Goal: Task Accomplishment & Management: Manage account settings

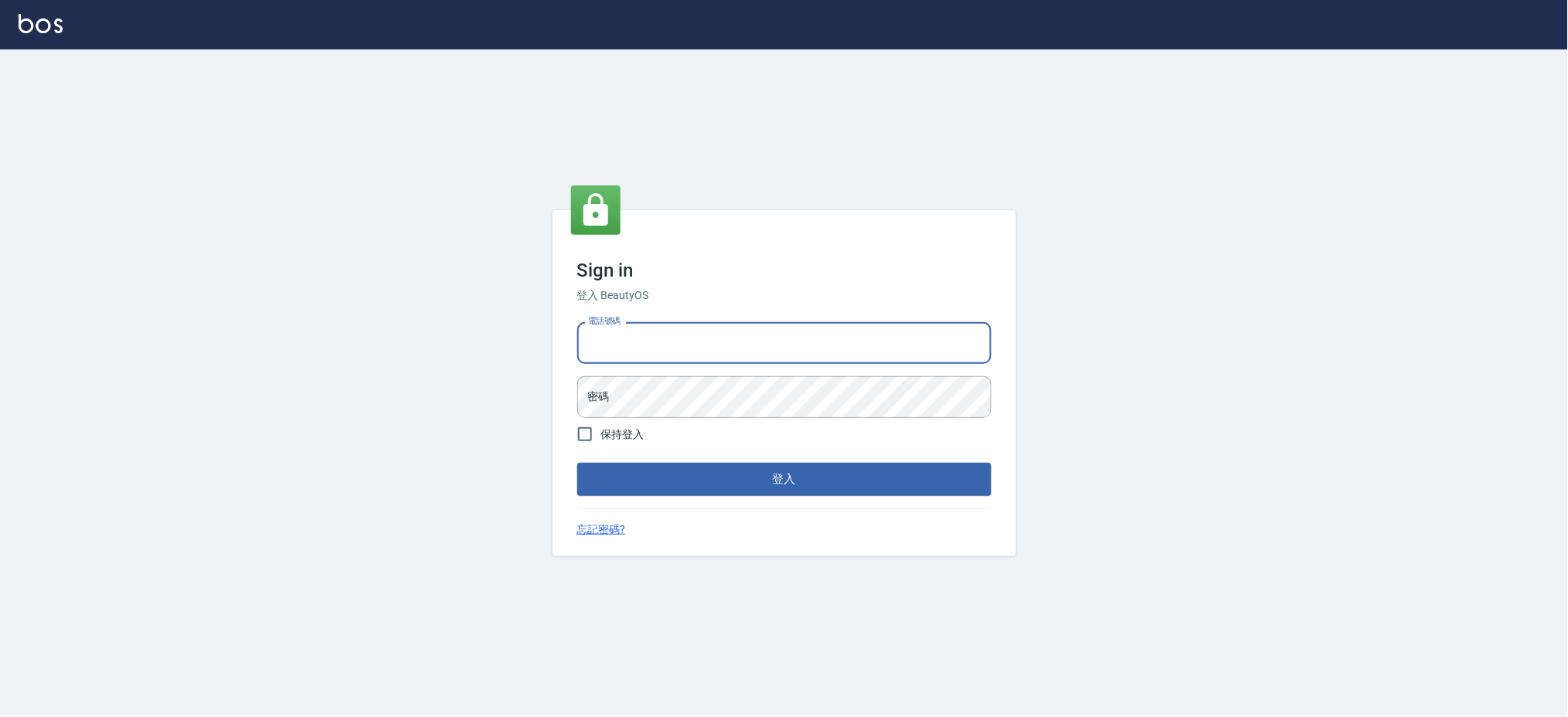
type input "09308892120"
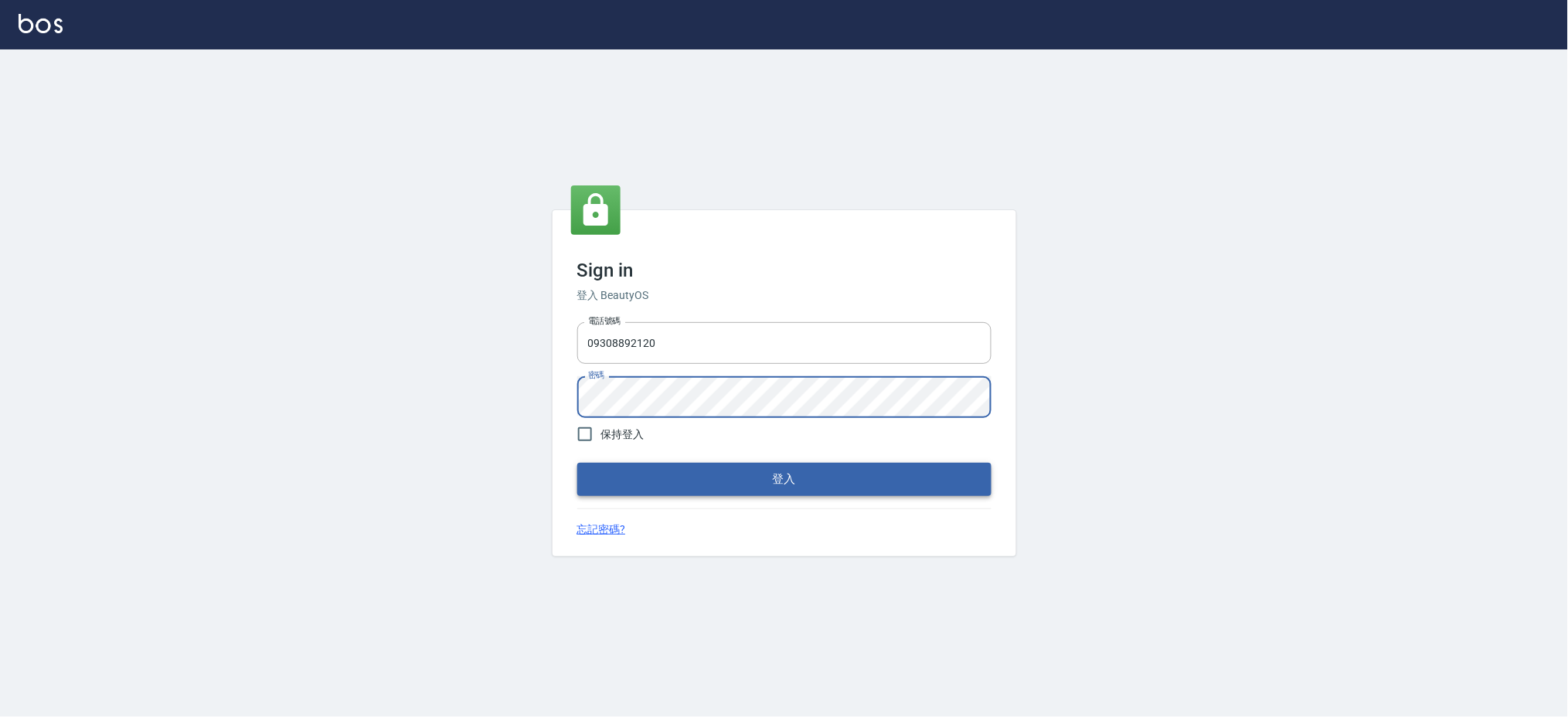
click at [735, 481] on button "登入" at bounding box center [784, 479] width 415 height 32
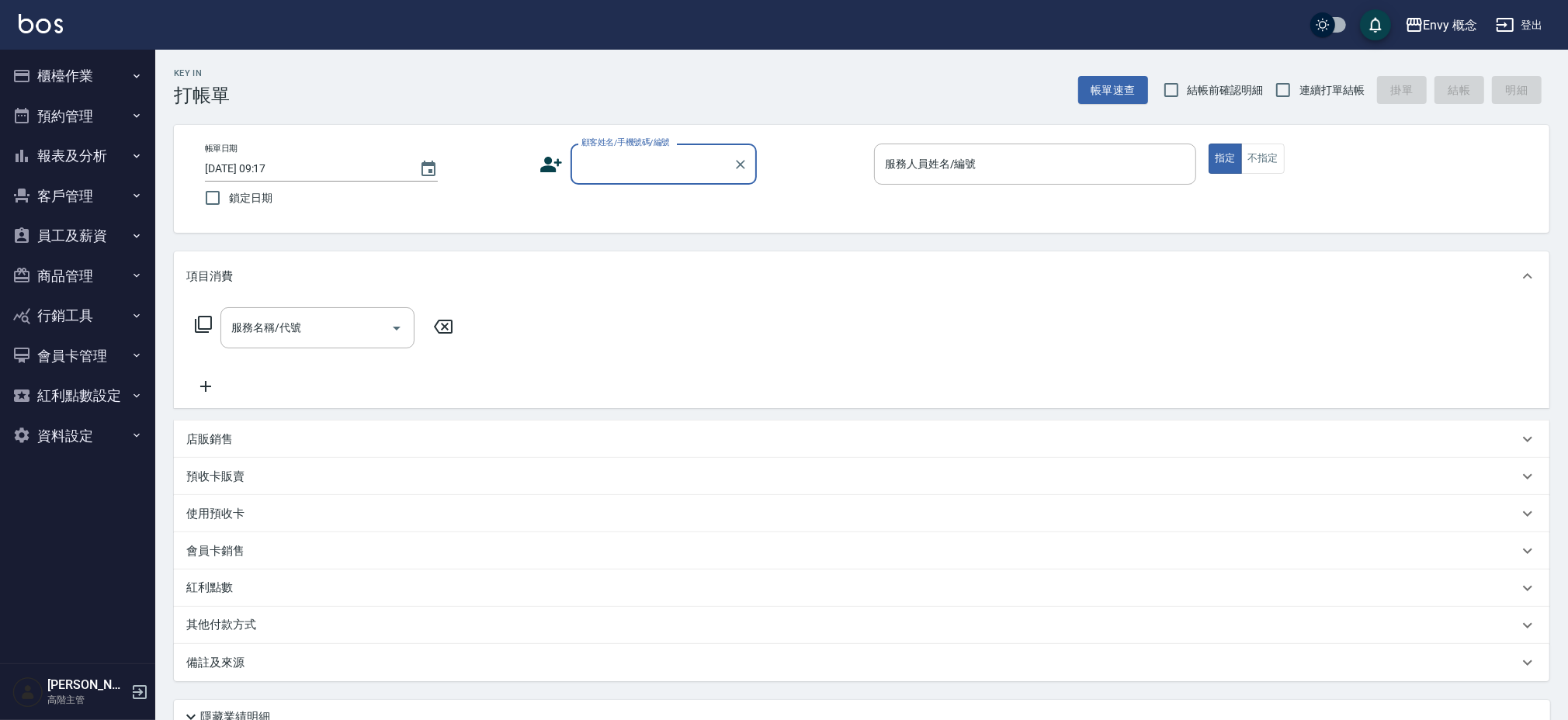
click at [58, 68] on button "櫃檯作業" at bounding box center [77, 75] width 143 height 40
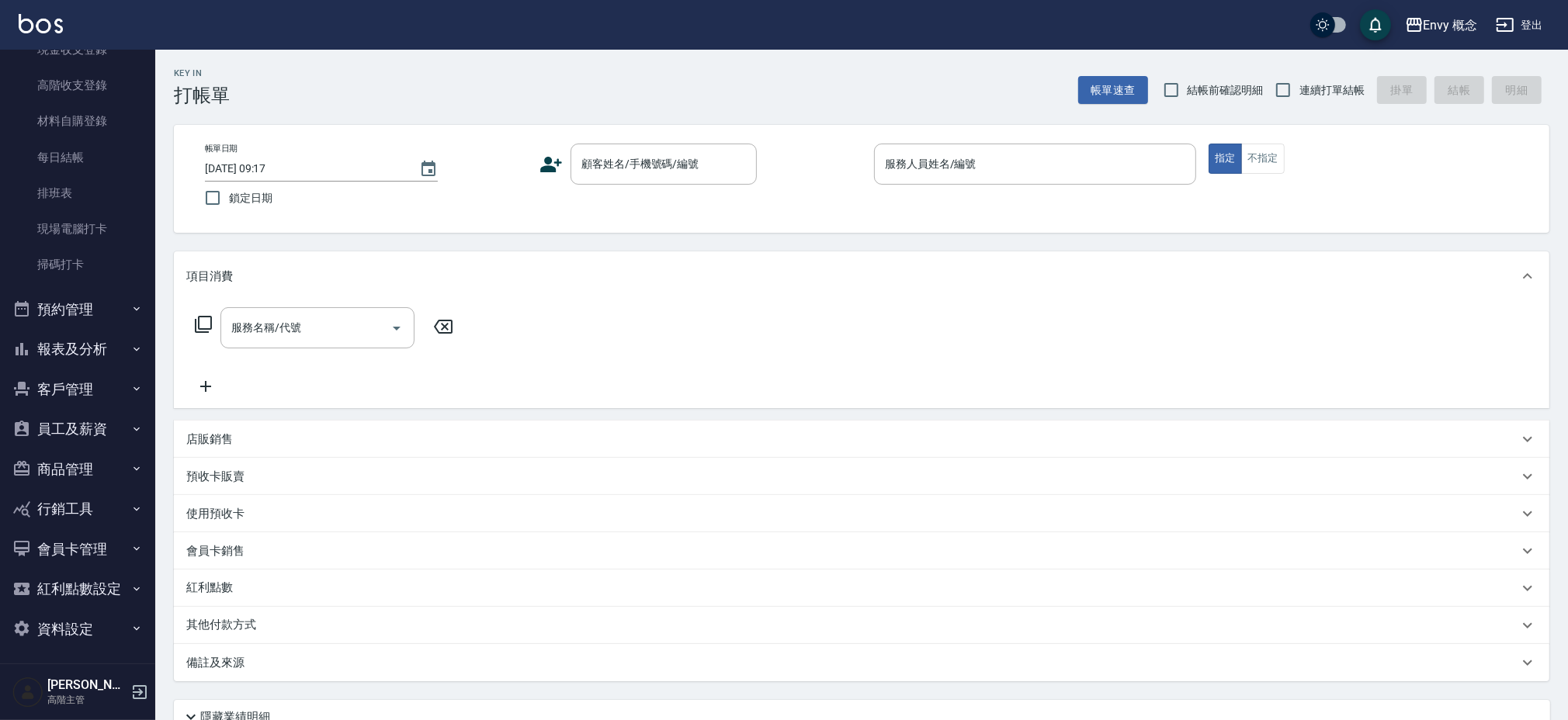
scroll to position [253, 0]
click at [85, 429] on button "員工及薪資" at bounding box center [77, 426] width 143 height 40
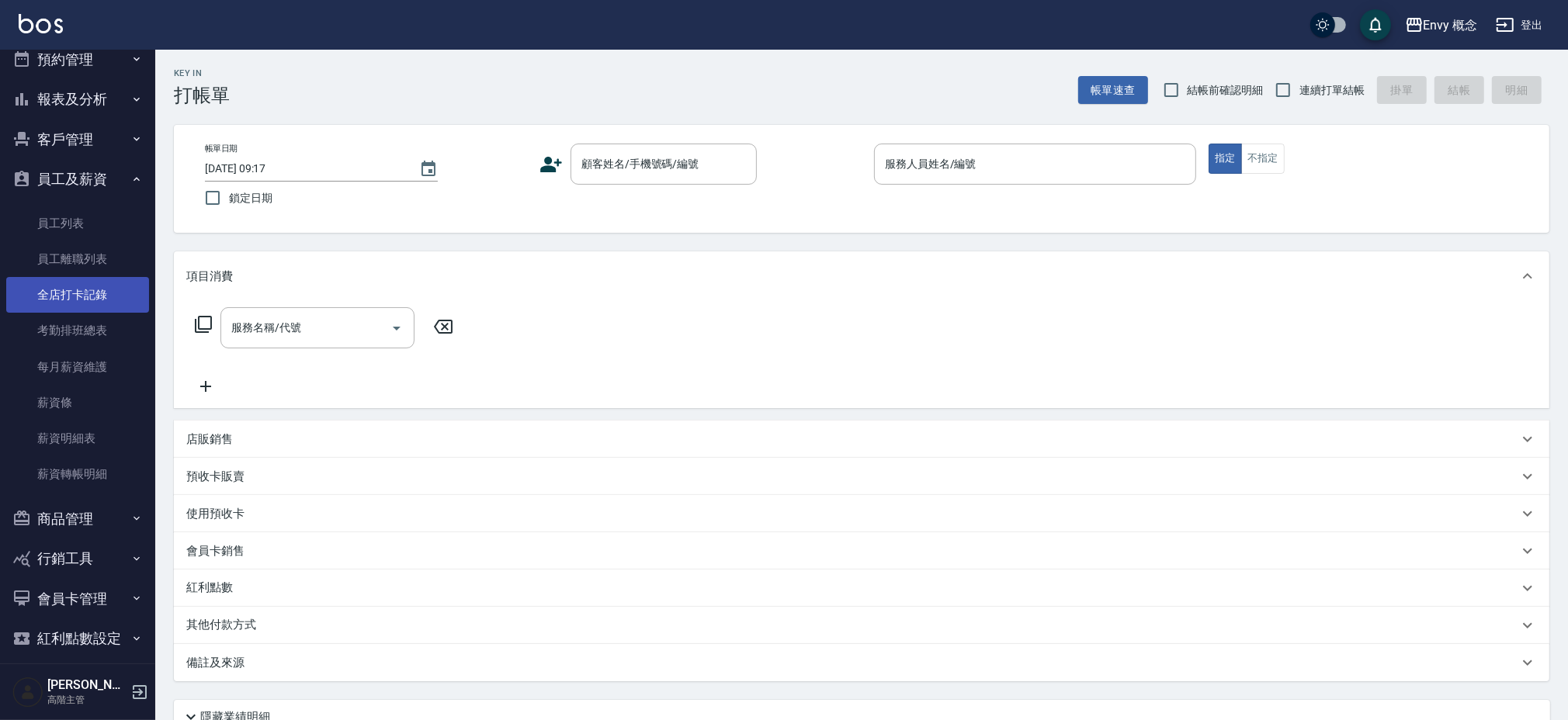
scroll to position [517, 0]
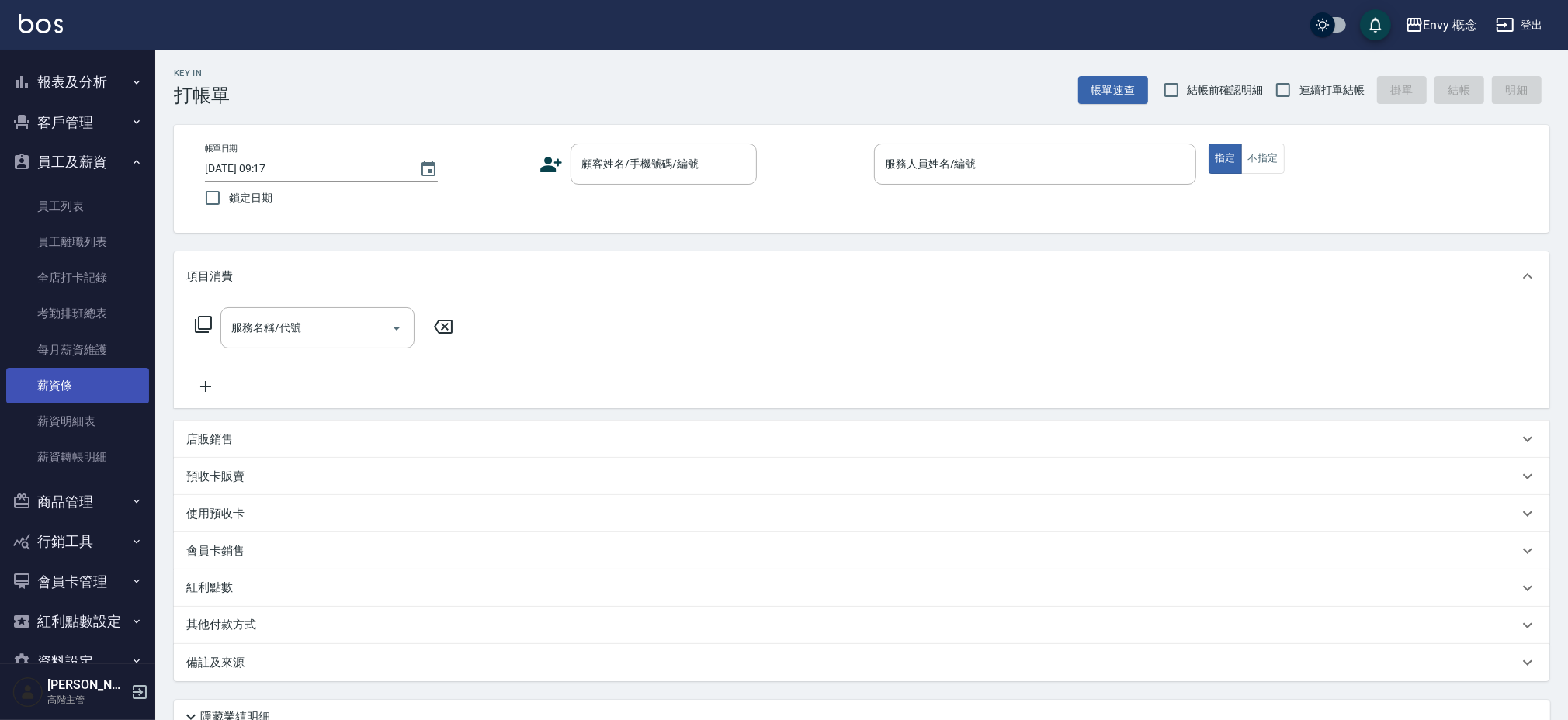
click at [81, 380] on link "薪資條" at bounding box center [77, 386] width 143 height 36
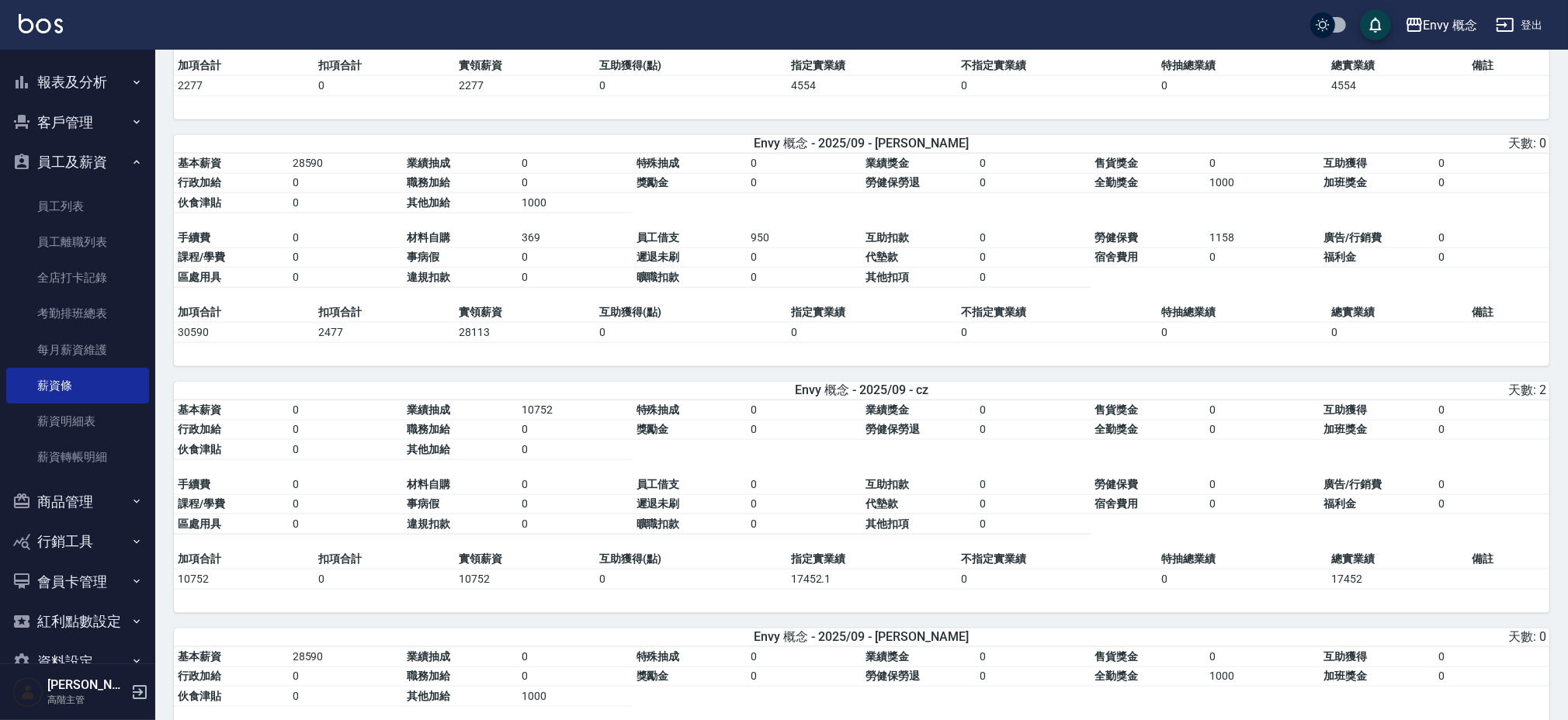
scroll to position [1966, 0]
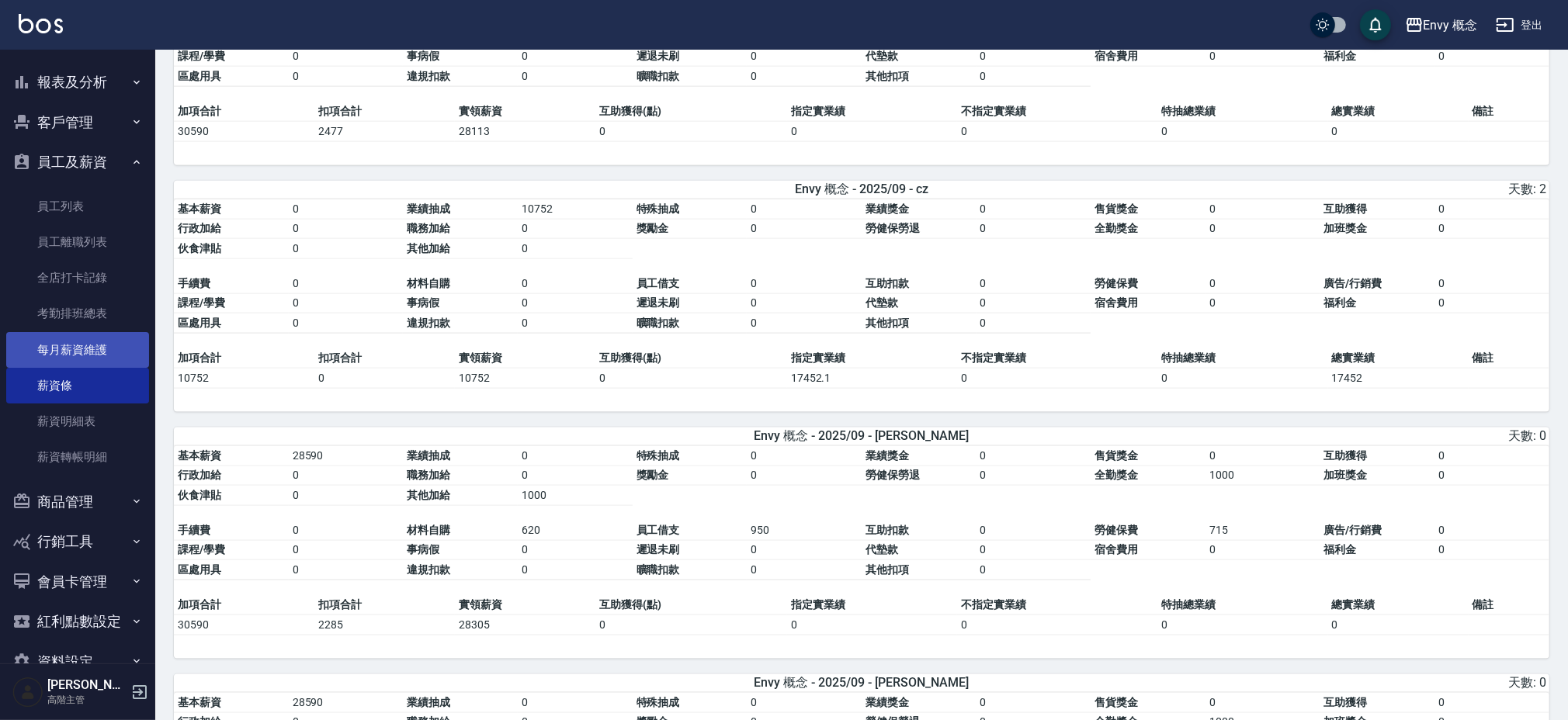
drag, startPoint x: 65, startPoint y: 358, endPoint x: 55, endPoint y: 347, distance: 14.9
click at [55, 347] on link "每月薪資維護" at bounding box center [77, 351] width 143 height 36
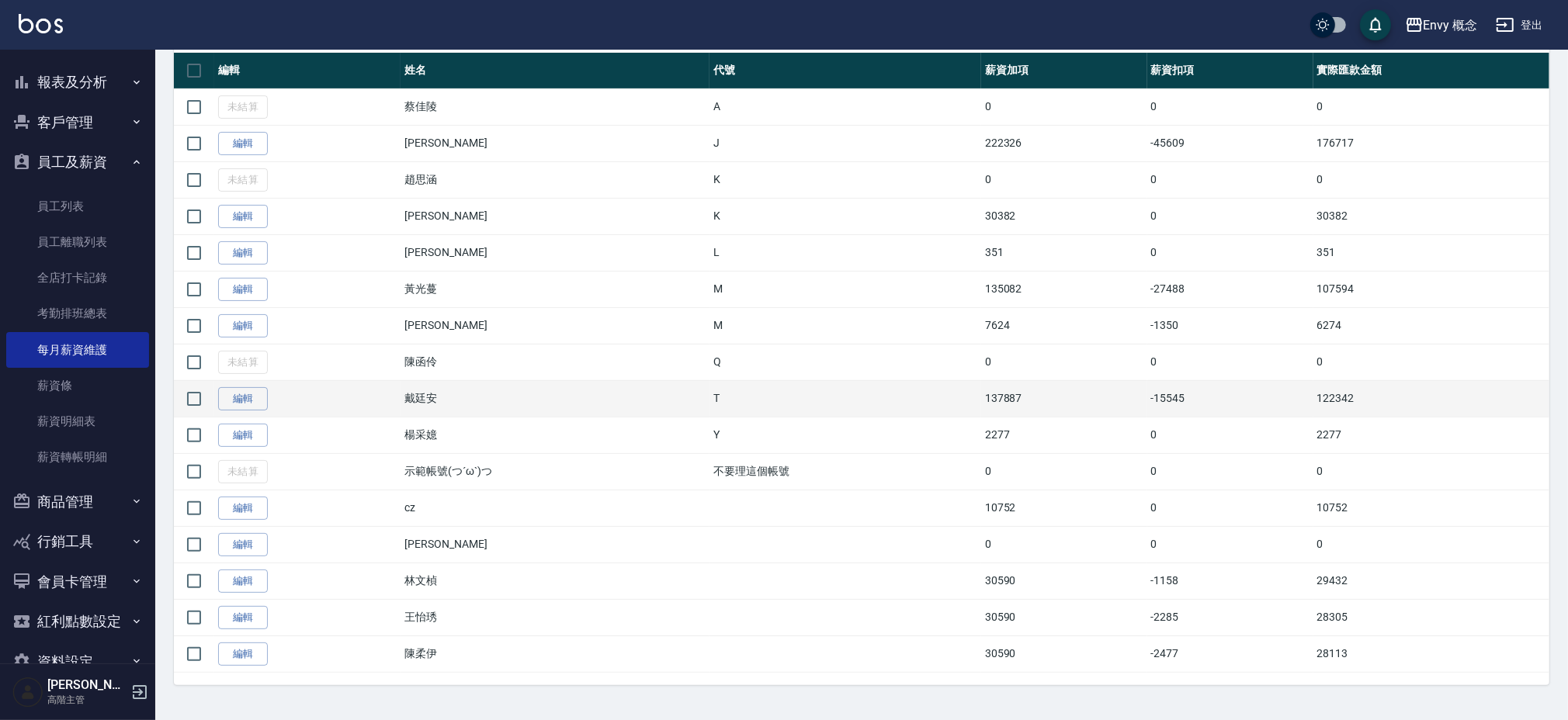
scroll to position [326, 0]
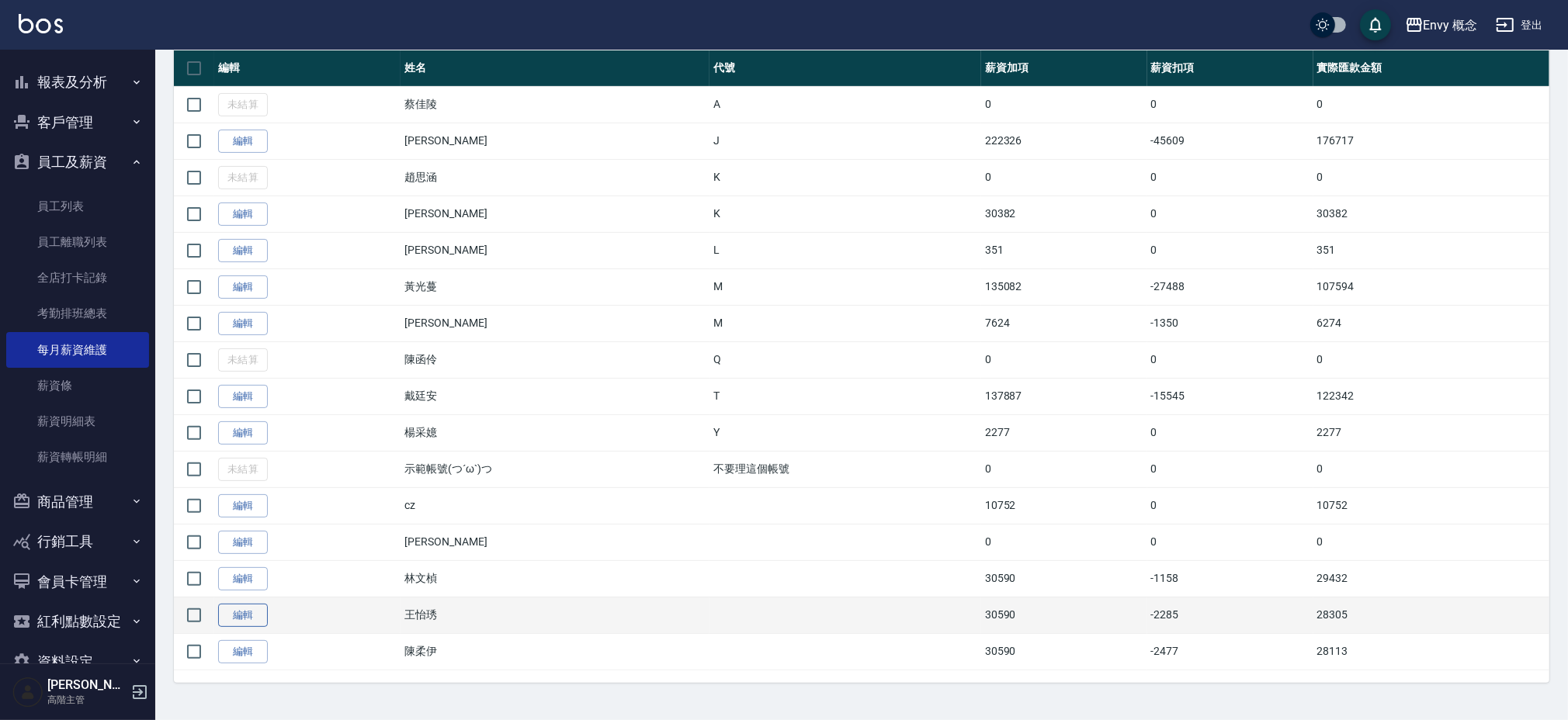
click at [226, 615] on link "編輯" at bounding box center [243, 616] width 50 height 24
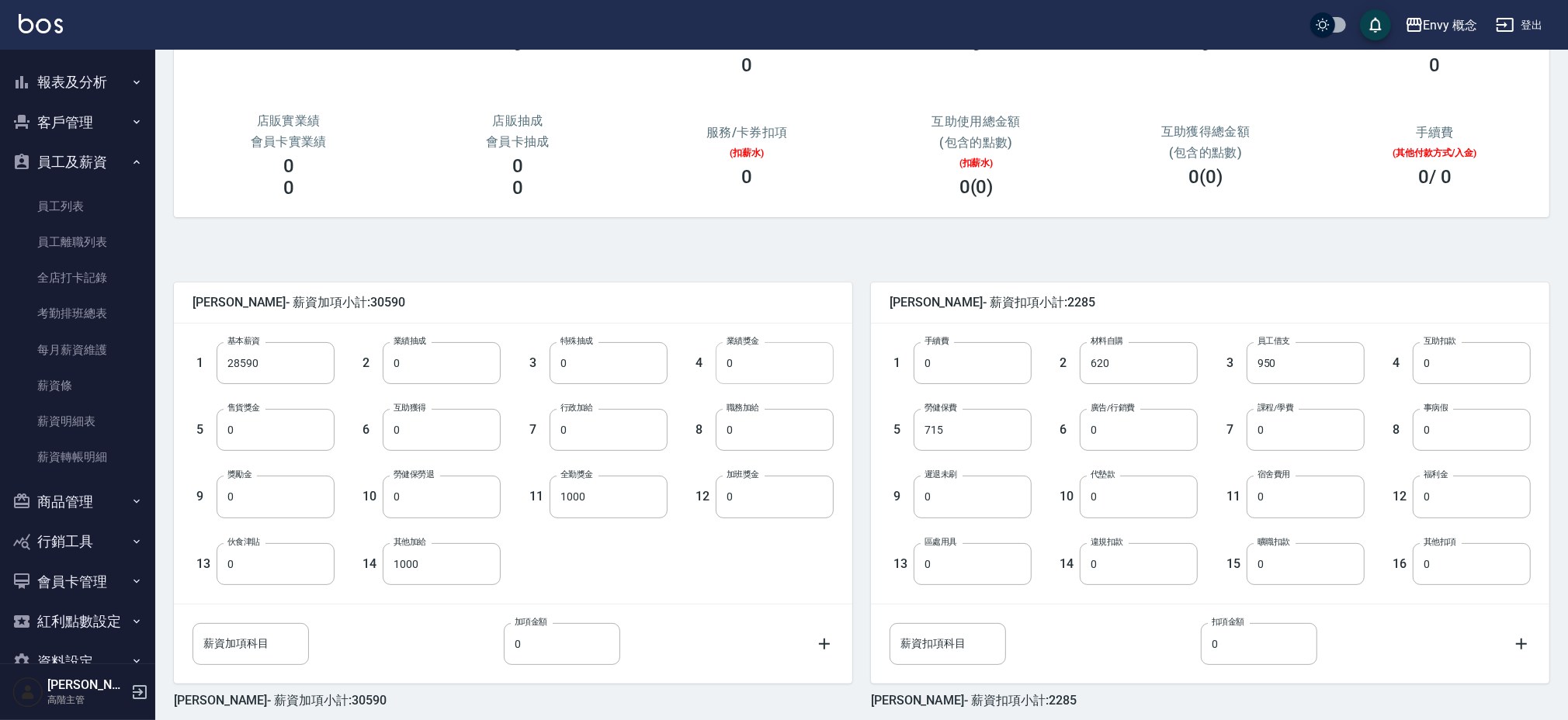
scroll to position [206, 0]
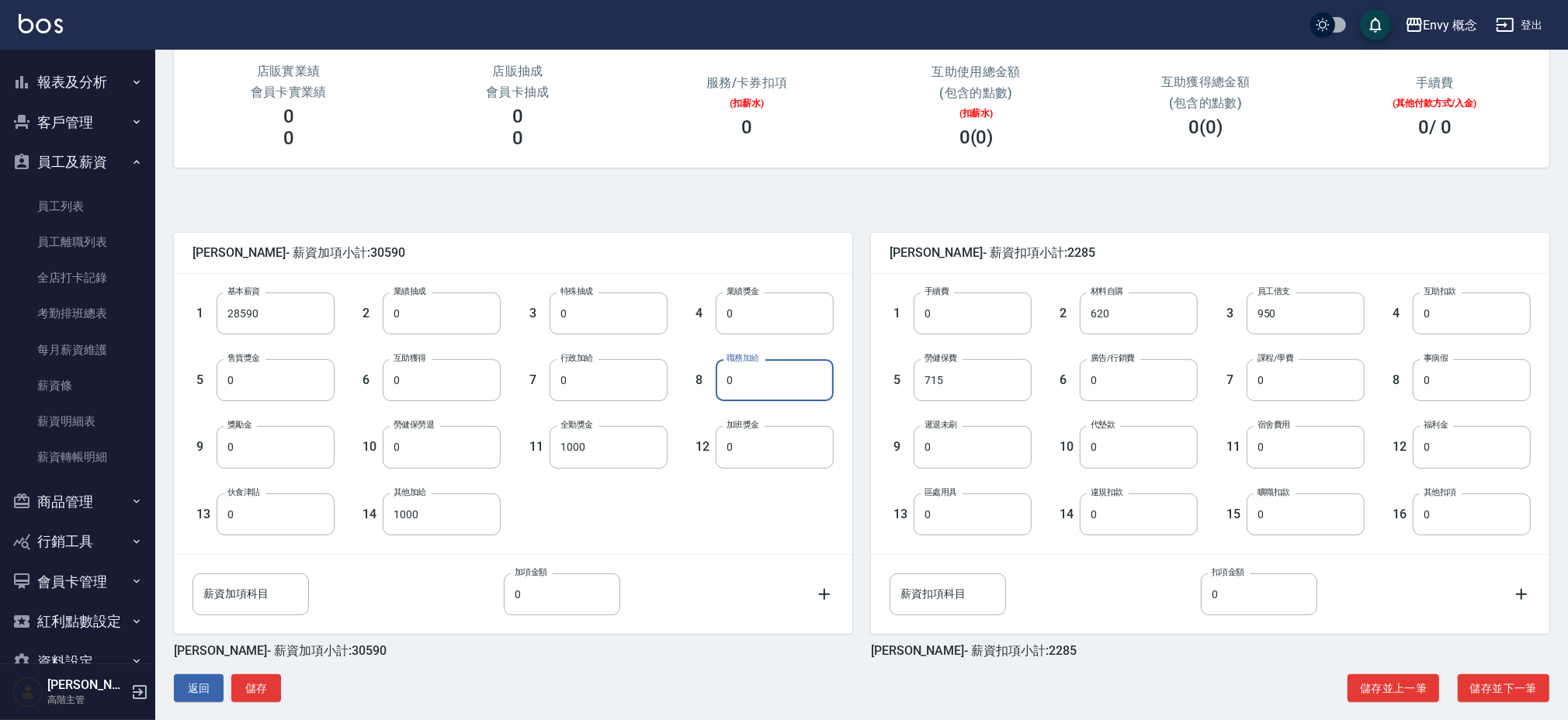
click at [762, 384] on input "0" at bounding box center [775, 380] width 118 height 42
type input "1000"
click at [277, 691] on button "儲存" at bounding box center [256, 689] width 50 height 29
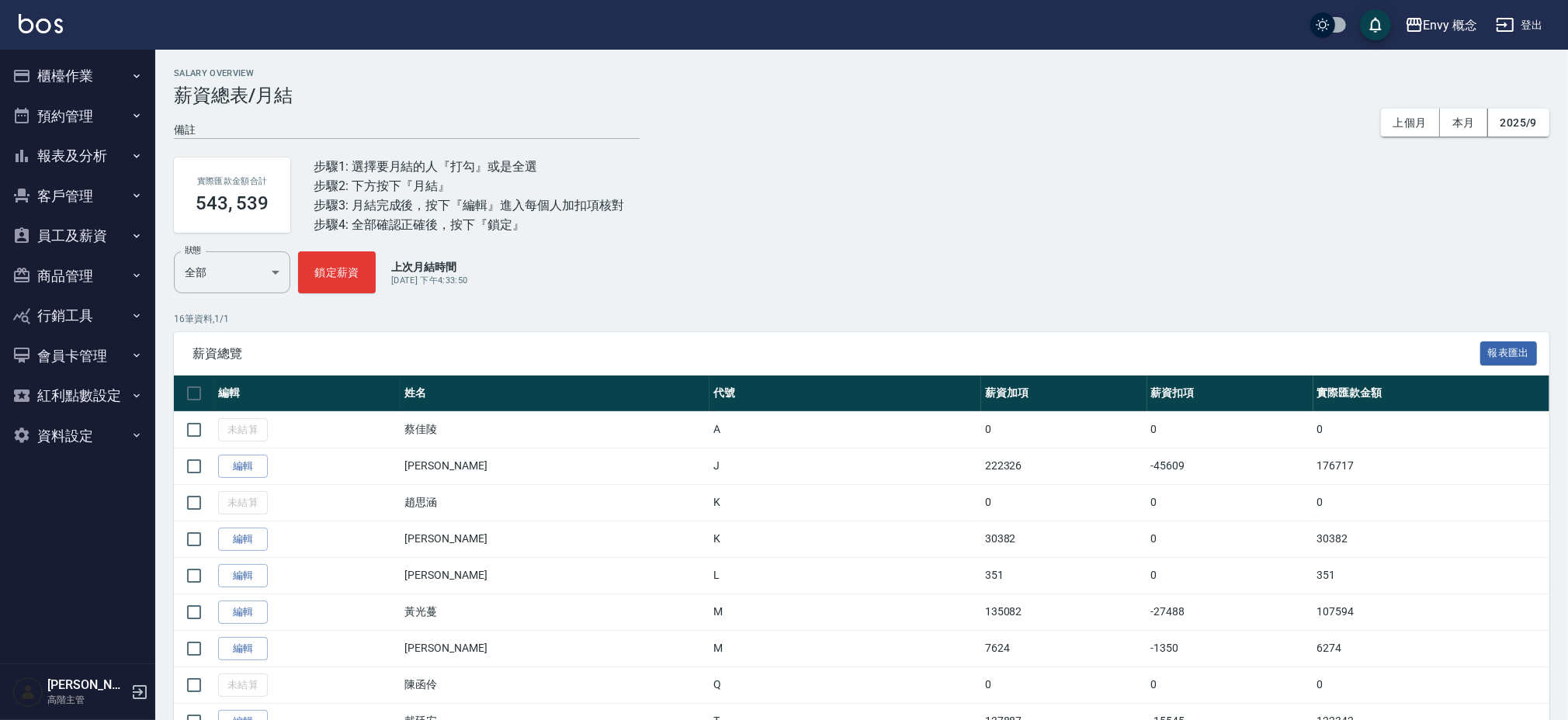
click at [89, 239] on button "員工及薪資" at bounding box center [77, 235] width 143 height 40
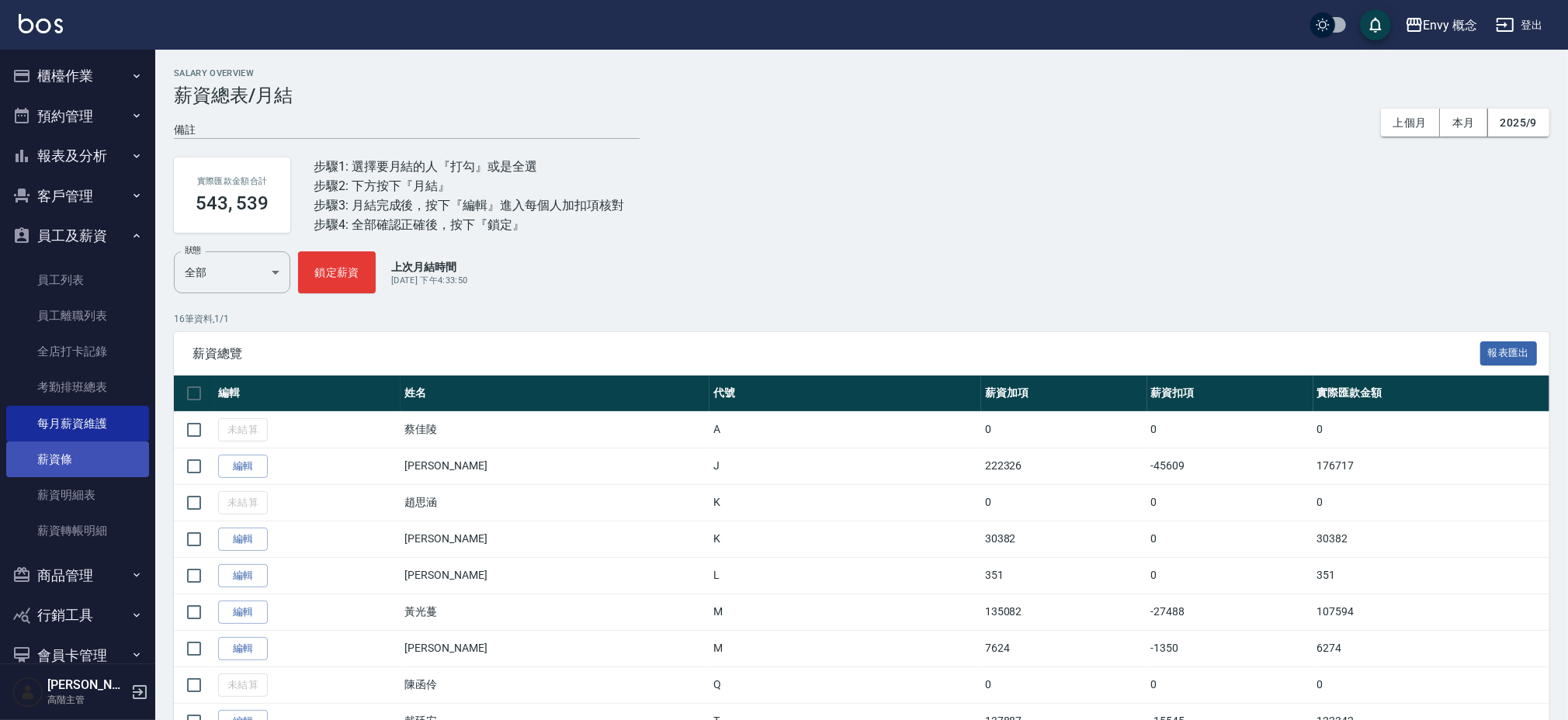
click at [80, 451] on link "薪資條" at bounding box center [77, 460] width 143 height 36
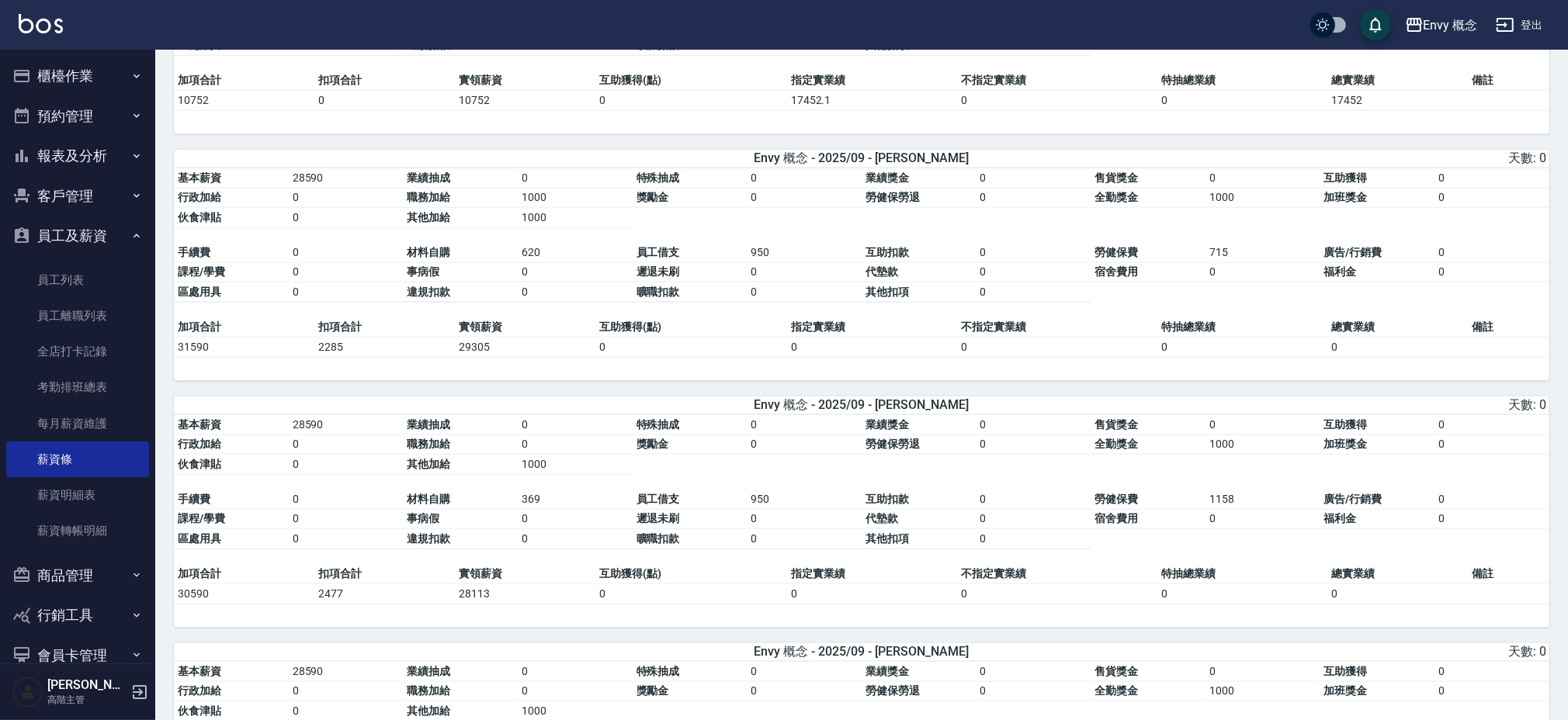
scroll to position [2204, 0]
click at [147, 580] on nav "櫃檯作業 打帳單 帳單列表 掛單列表 座位開單 營業儀表板 現金收支登錄 高階收支登錄 材料自購登錄 每日結帳 排班表 現場電腦打卡 掃碼打卡 預約管理 預約…" at bounding box center [78, 357] width 156 height 614
click at [80, 72] on button "櫃檯作業" at bounding box center [77, 75] width 143 height 40
click at [78, 478] on link "現場電腦打卡" at bounding box center [77, 479] width 143 height 36
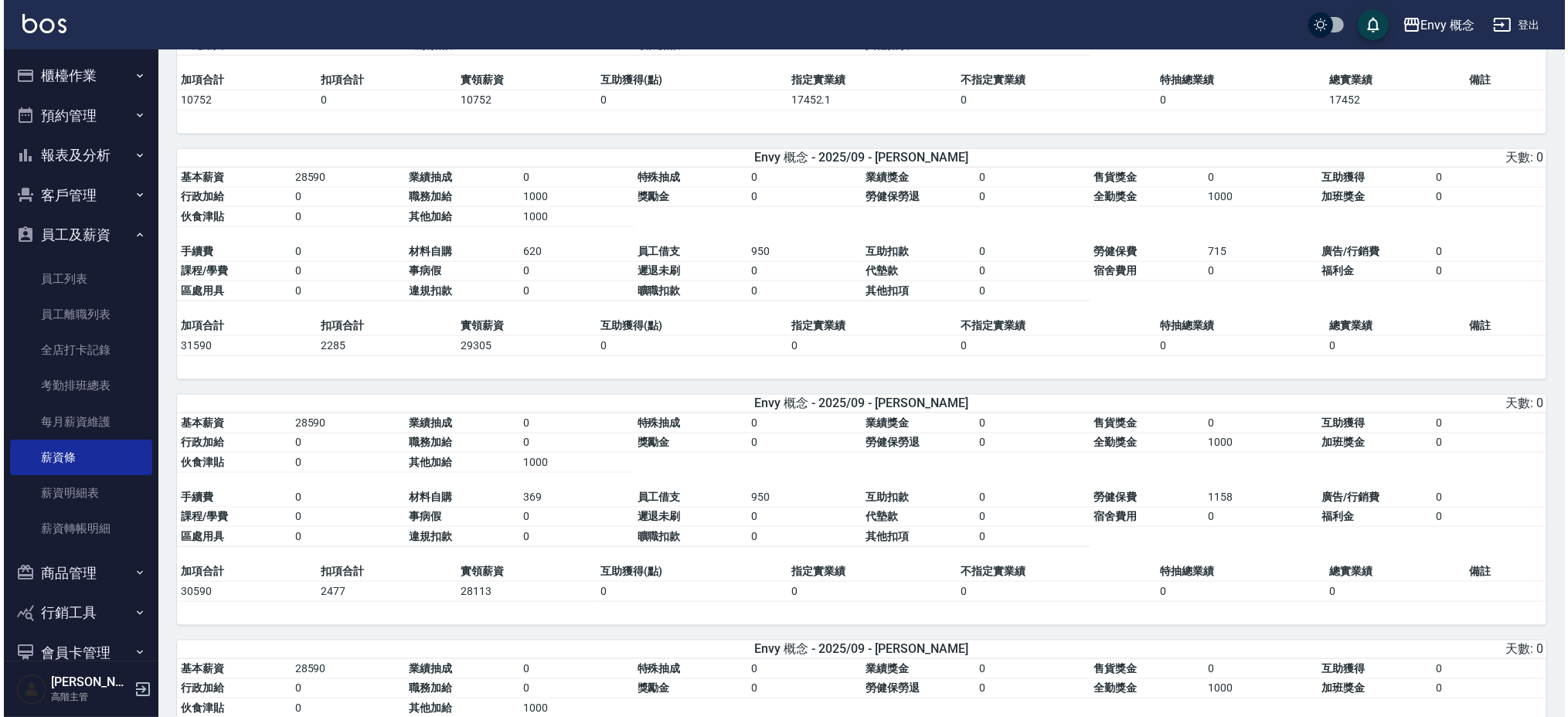
scroll to position [550, 0]
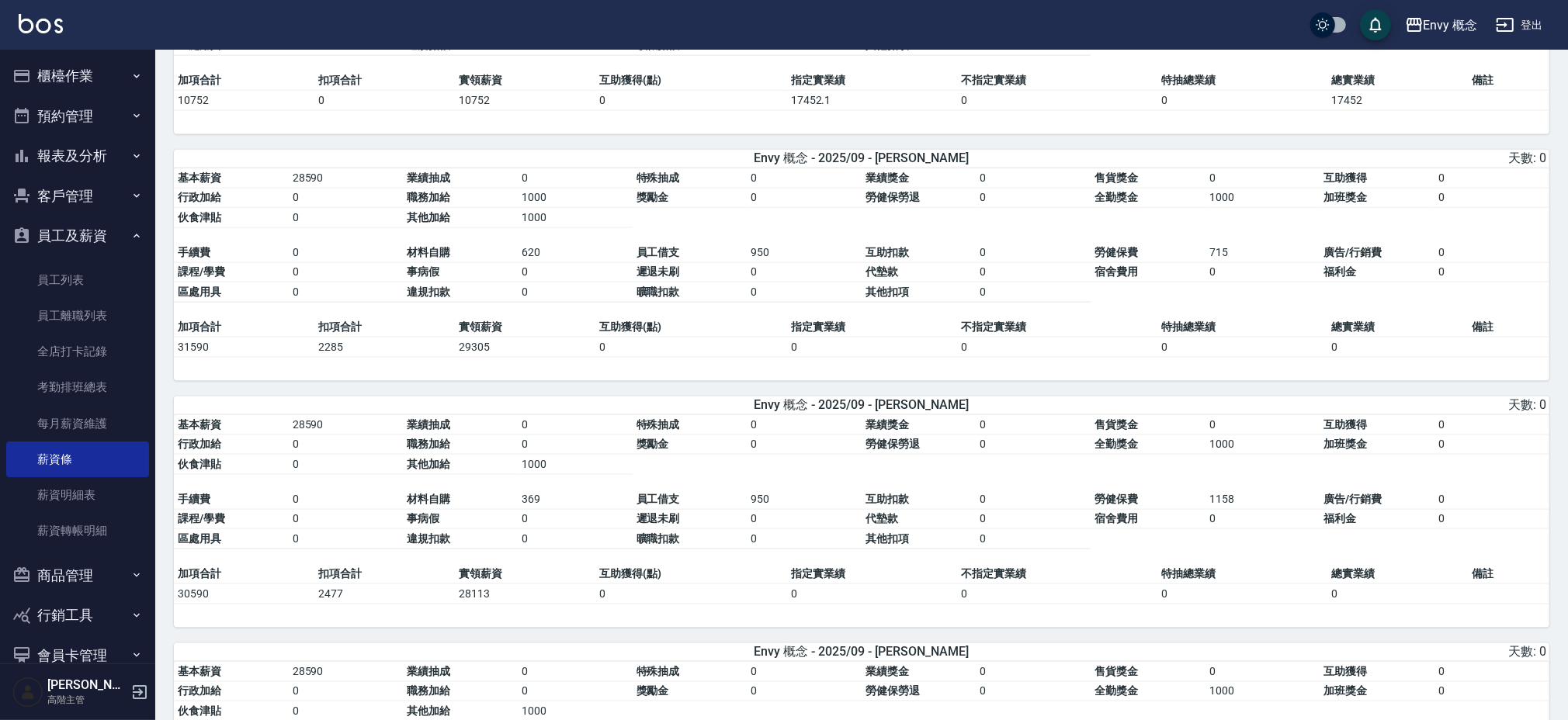
click at [79, 333] on link "全店打卡記錄" at bounding box center [77, 351] width 143 height 36
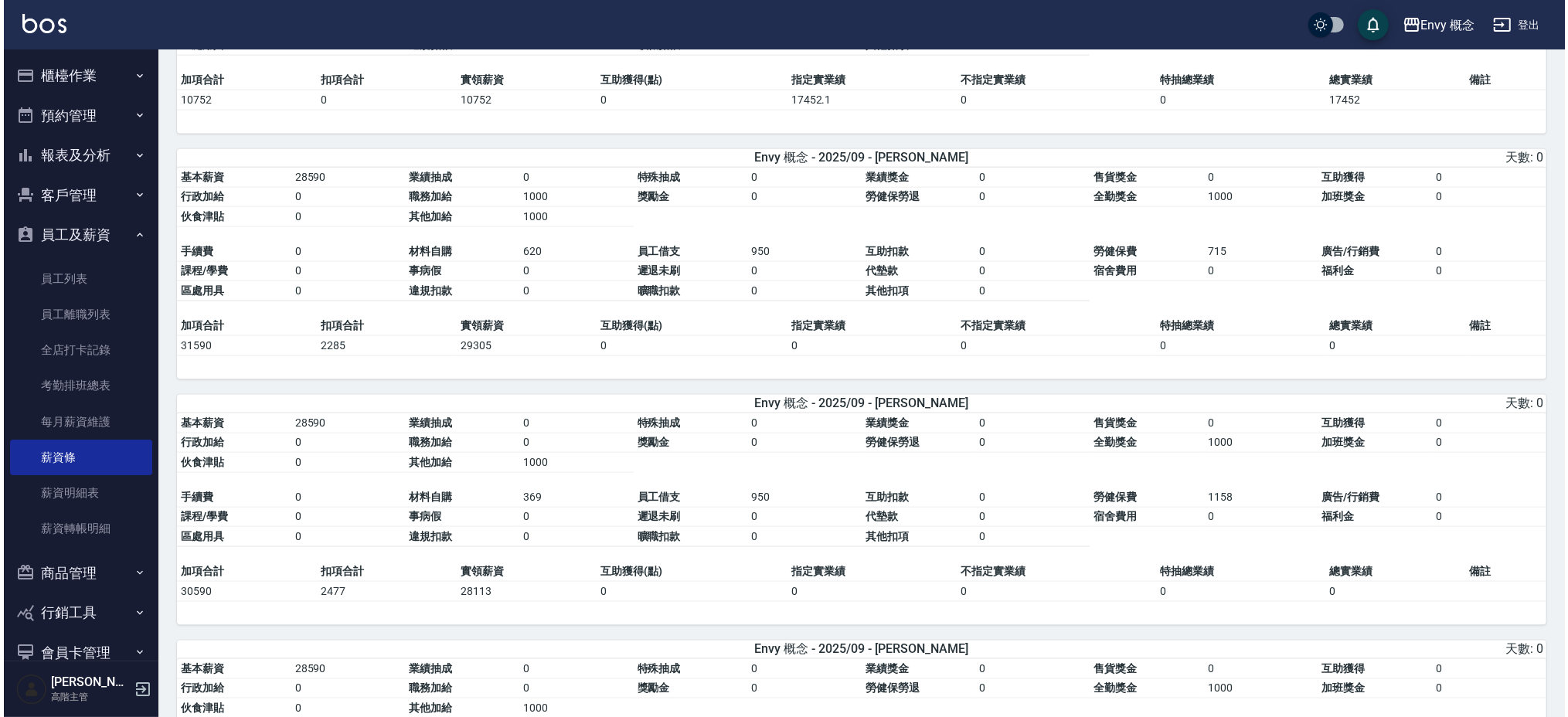
click button "上個月"
click td "a dense table"
drag, startPoint x: 1082, startPoint y: 663, endPoint x: 378, endPoint y: 658, distance: 704.0
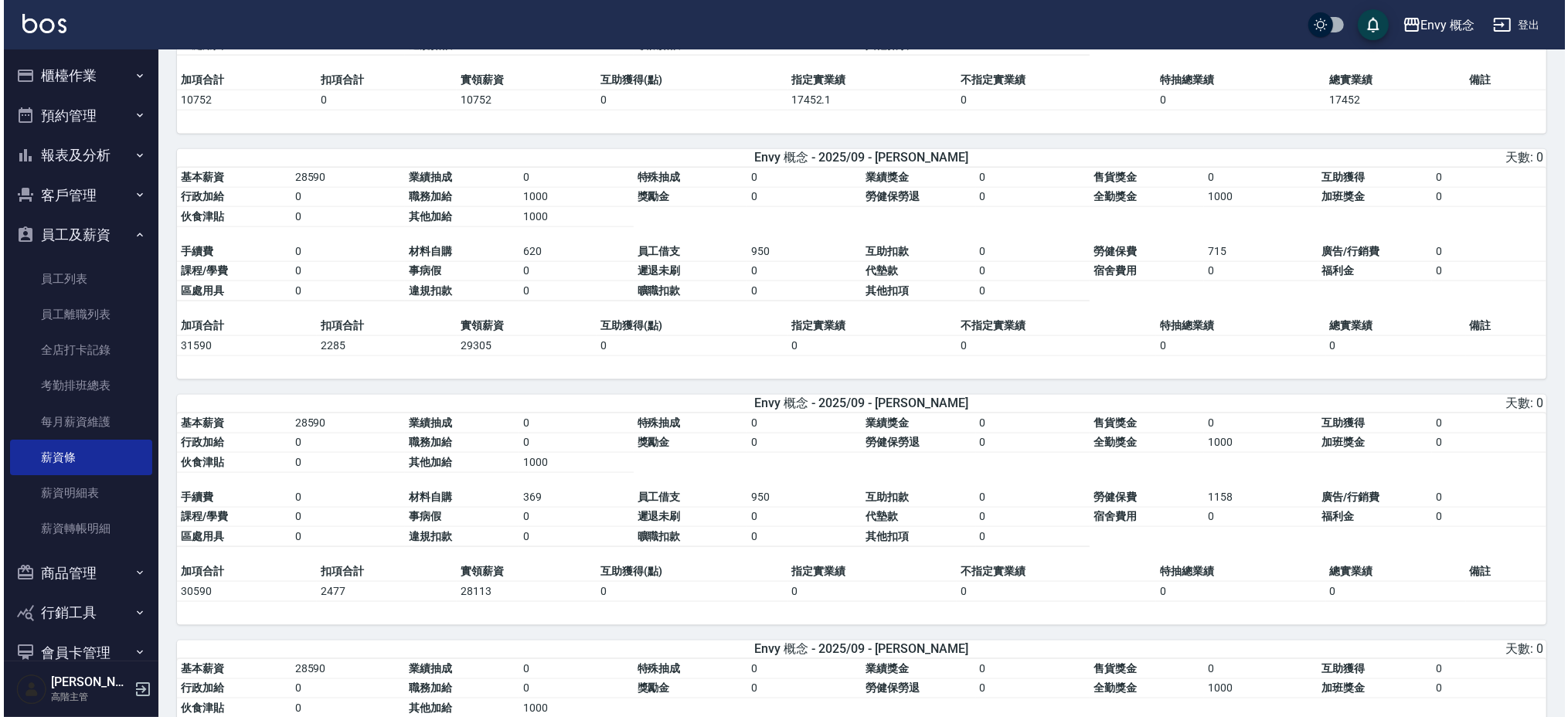
click tr "示範帳號(つ´ω`)つ 0 天 0 0"
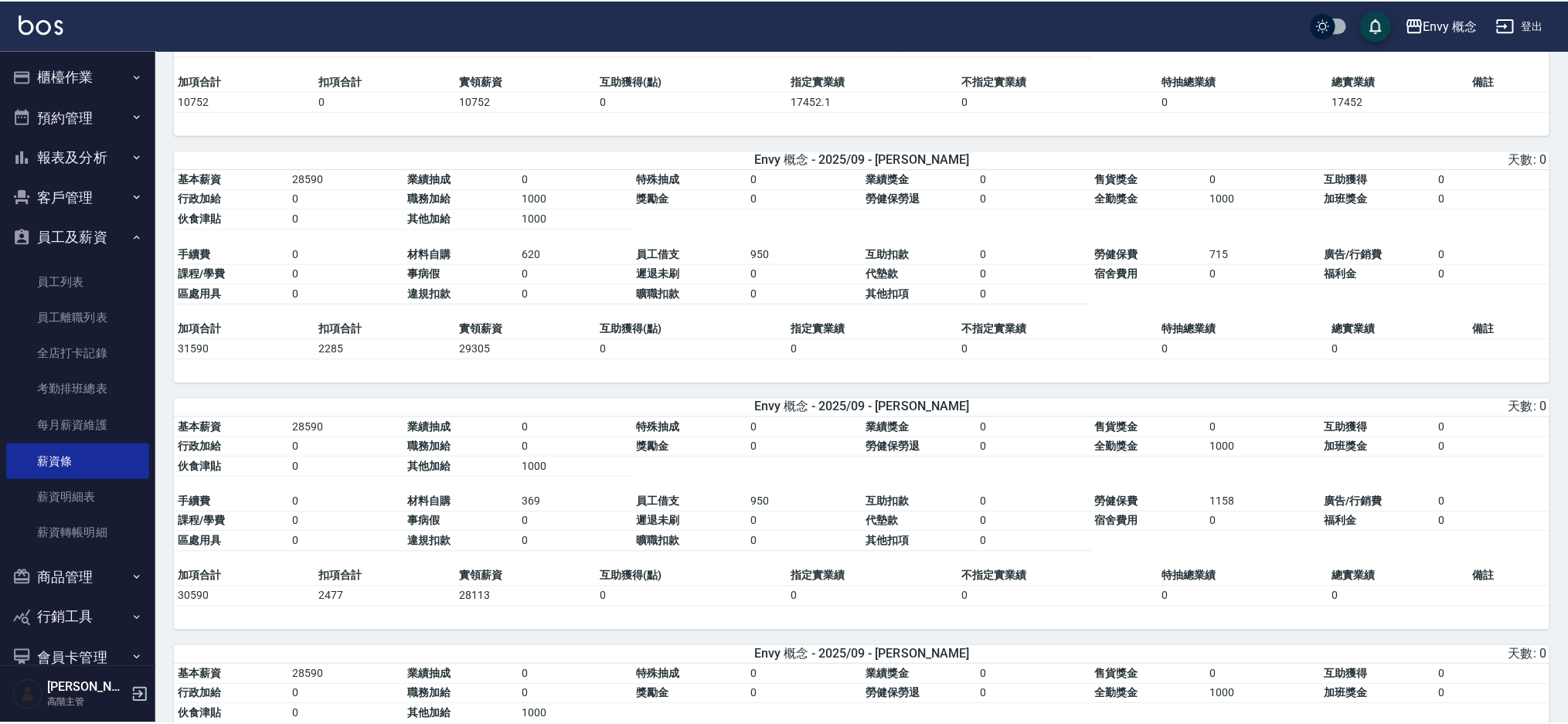
scroll to position [0, 0]
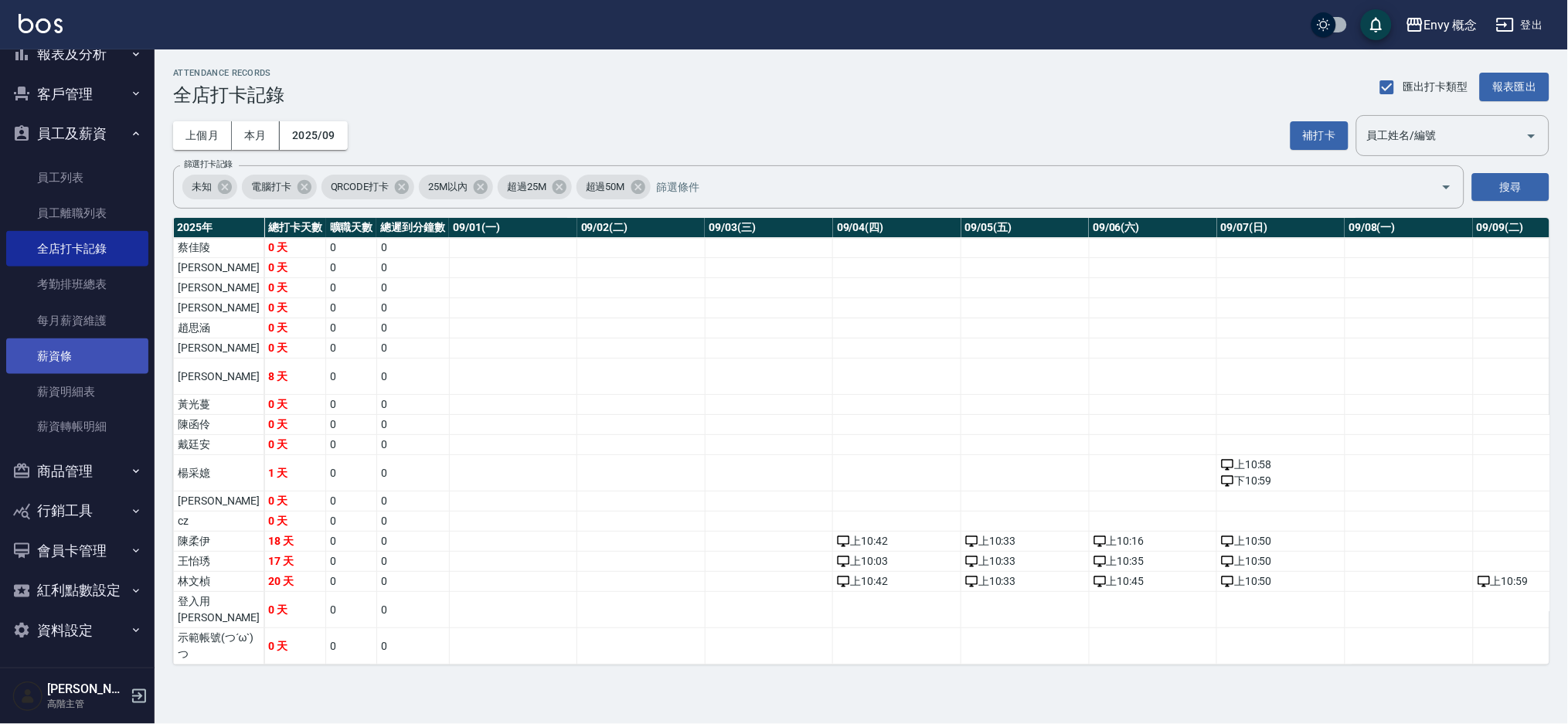
click at [85, 351] on link "薪資條" at bounding box center [77, 356] width 142 height 36
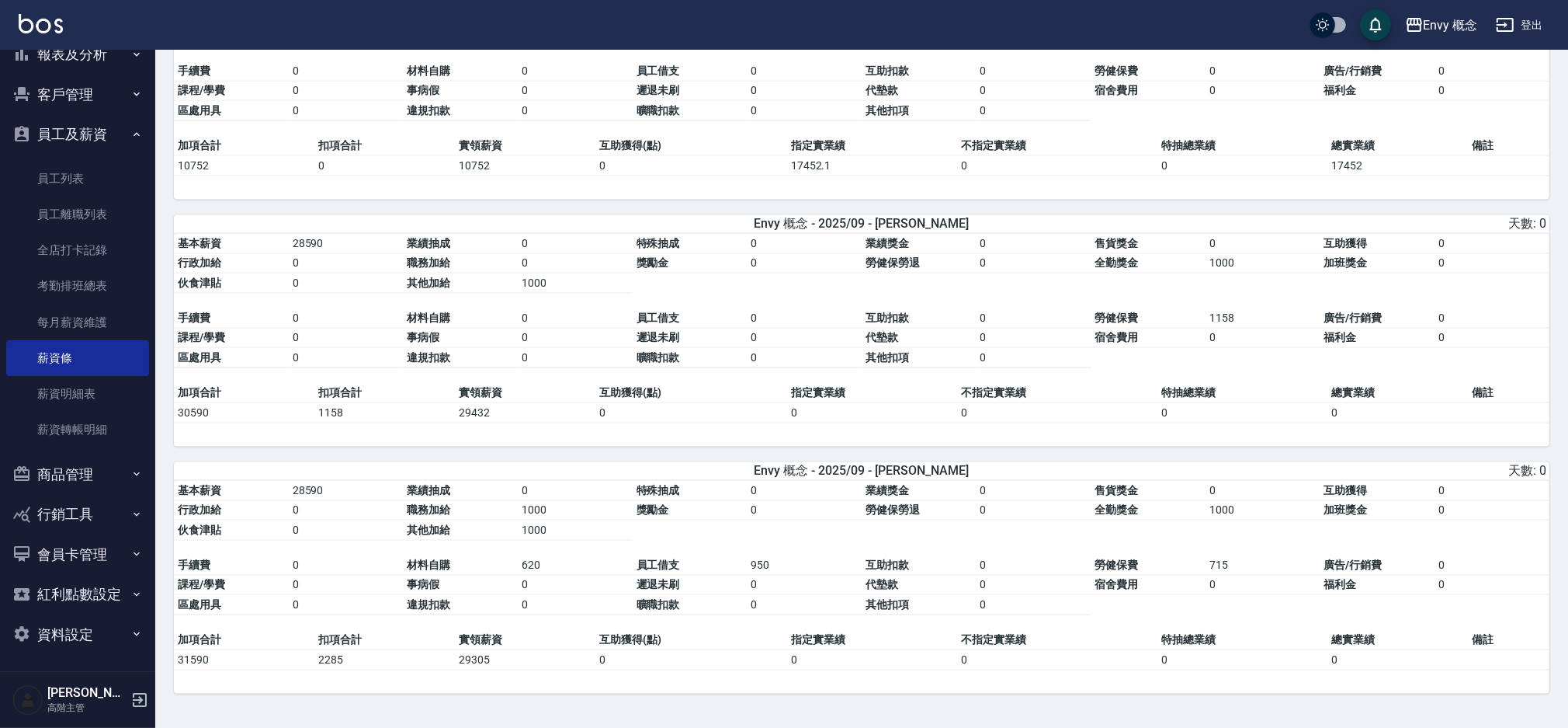
scroll to position [2177, 0]
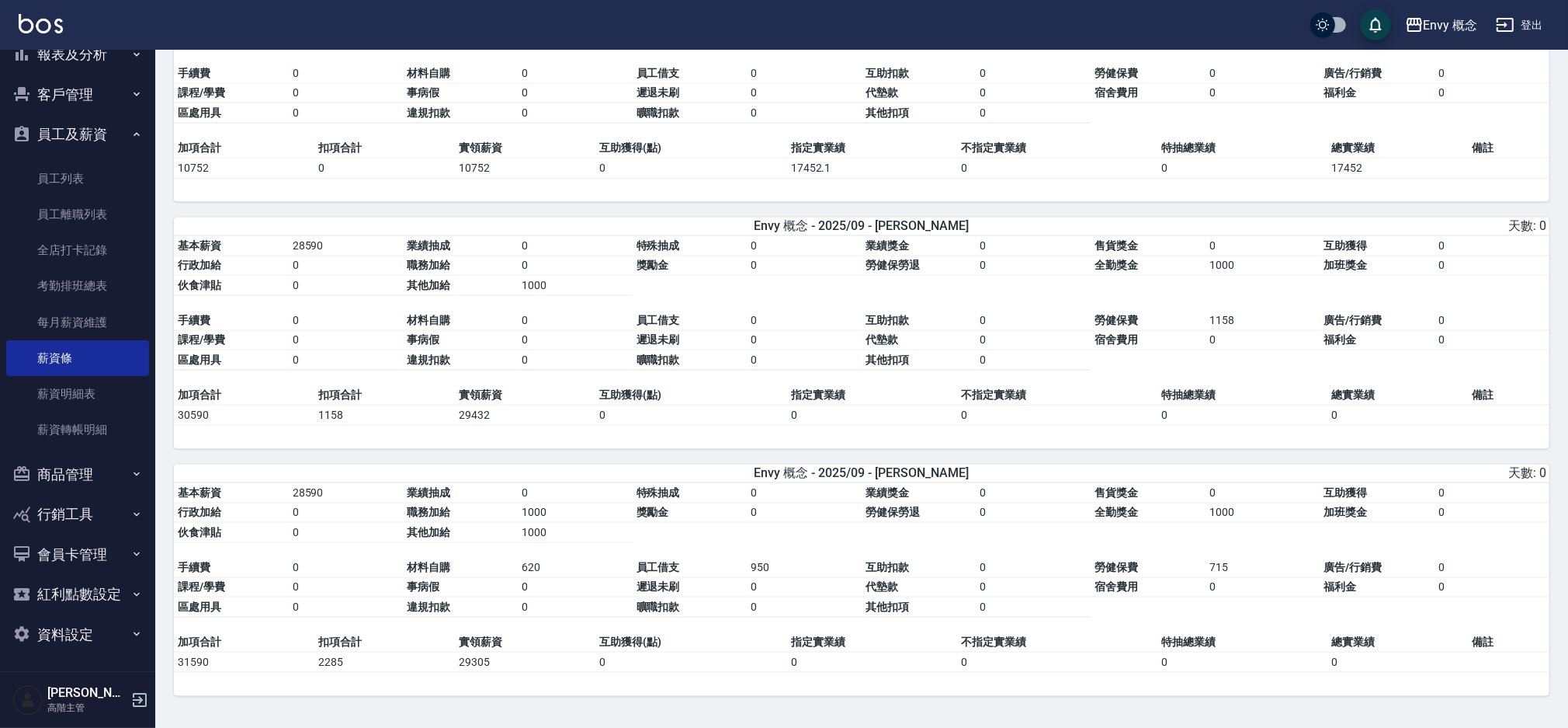
click at [1236, 551] on table "基本薪資 28590 業績抽成 0 特殊抽成 0 業績獎金 0 售貨獎金 0 互助獲得 0 行政加給 0 職務加給 1000 獎勵金 0 勞健保勞退 0 全勤…" at bounding box center [861, 558] width 1376 height 149
click at [1236, 552] on table "基本薪資 28590 業績抽成 0 特殊抽成 0 業績獎金 0 售貨獎金 0 互助獲得 0 行政加給 0 職務加給 1000 獎勵金 0 勞健保勞退 0 全勤…" at bounding box center [861, 558] width 1376 height 149
click at [1235, 552] on table "基本薪資 28590 業績抽成 0 特殊抽成 0 業績獎金 0 售貨獎金 0 互助獲得 0 行政加給 0 職務加給 1000 獎勵金 0 勞健保勞退 0 全勤…" at bounding box center [861, 558] width 1376 height 149
click at [1135, 626] on table "基本薪資 28590 業績抽成 0 特殊抽成 0 業績獎金 0 售貨獎金 0 互助獲得 0 行政加給 0 職務加給 1000 獎勵金 0 勞健保勞退 0 全勤…" at bounding box center [861, 558] width 1376 height 149
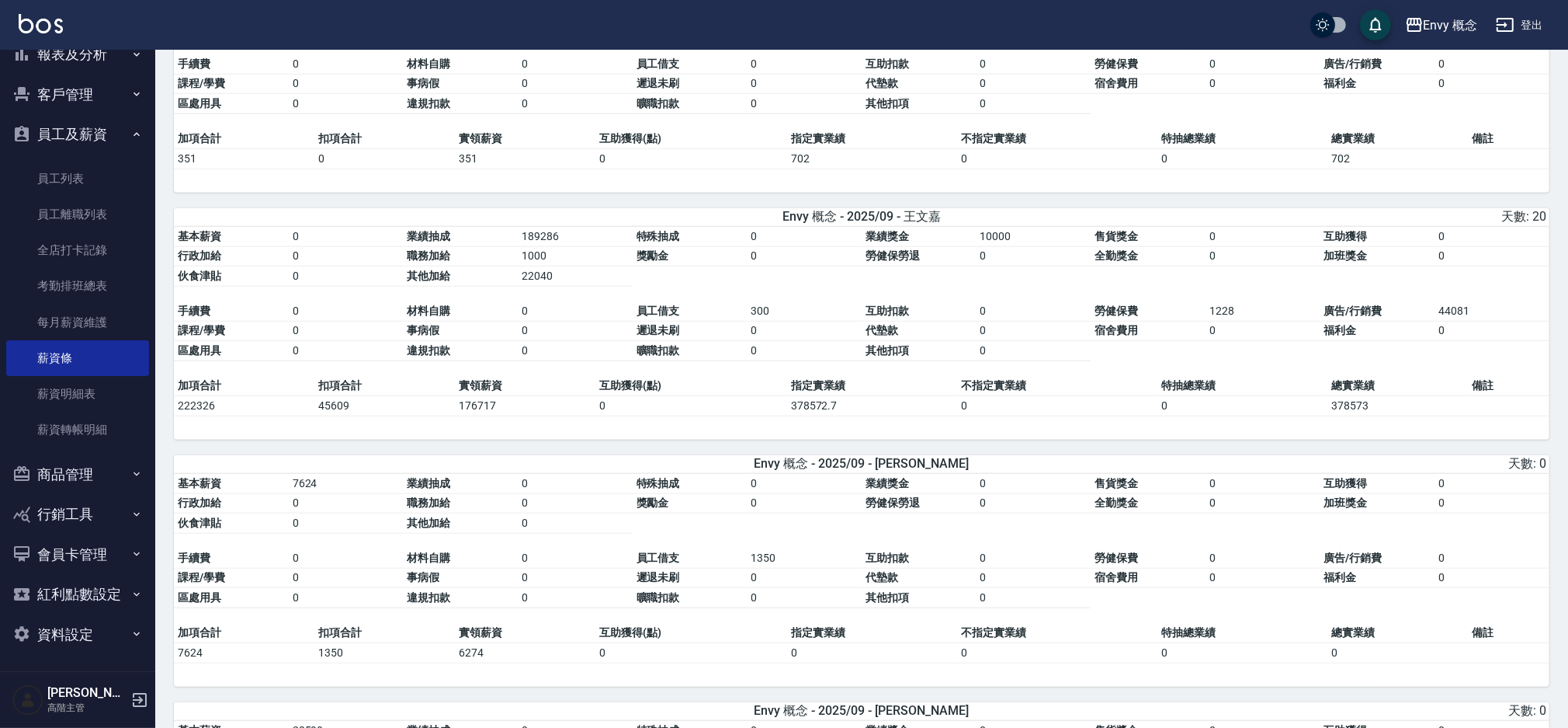
scroll to position [1188, 0]
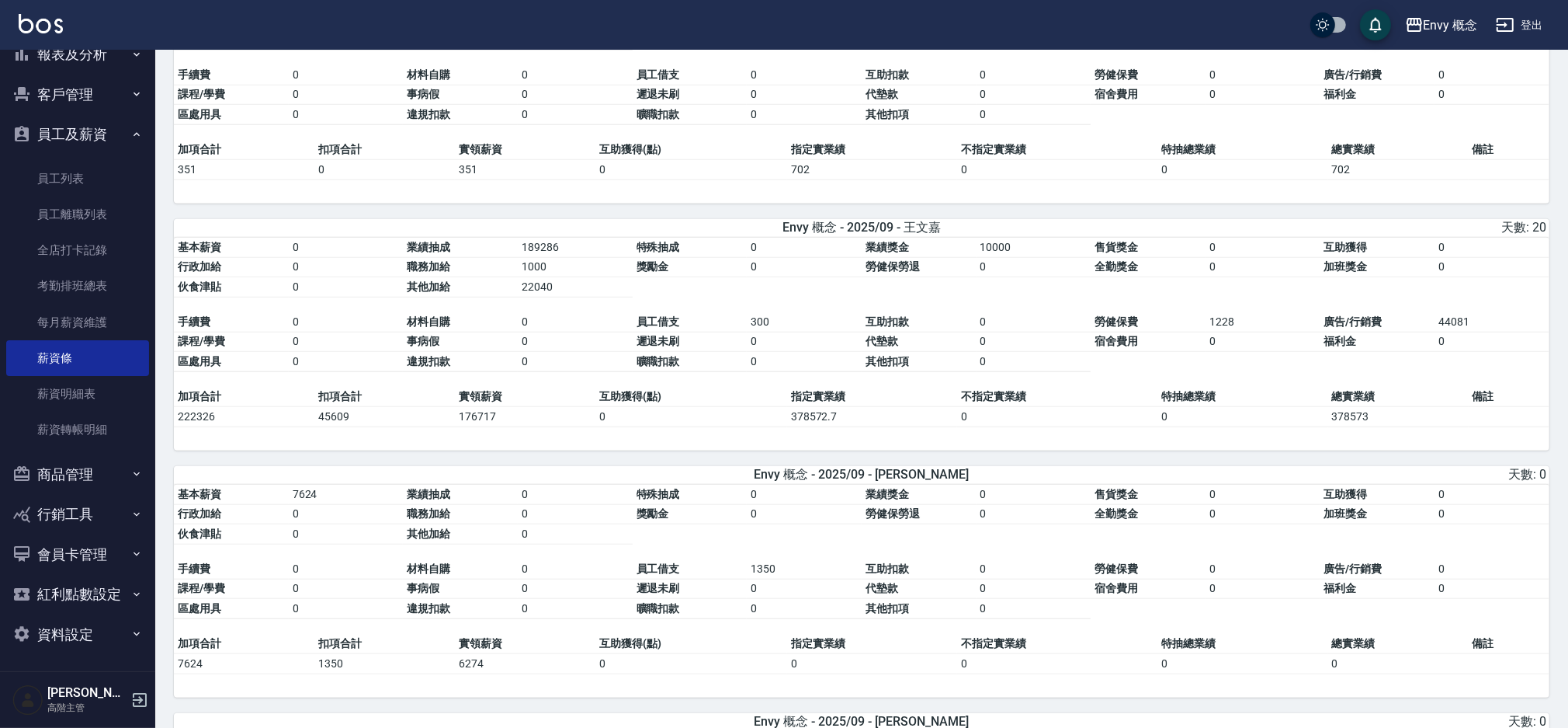
drag, startPoint x: 163, startPoint y: 463, endPoint x: 189, endPoint y: 471, distance: 27.2
click at [164, 463] on div "Envy 概念 2025-09 薪資條 列印時間： [DATE][PHONE_NUMBER]:18 Employee Payslip 薪資條 上個月 本月 2…" at bounding box center [862, 290] width 1412 height 2858
drag, startPoint x: 213, startPoint y: 481, endPoint x: 227, endPoint y: 486, distance: 14.9
click at [227, 484] on div "Envy 概念 - 2025/09 - [PERSON_NAME]云 天數: 0" at bounding box center [861, 475] width 1376 height 18
drag, startPoint x: 233, startPoint y: 488, endPoint x: 184, endPoint y: 476, distance: 50.4
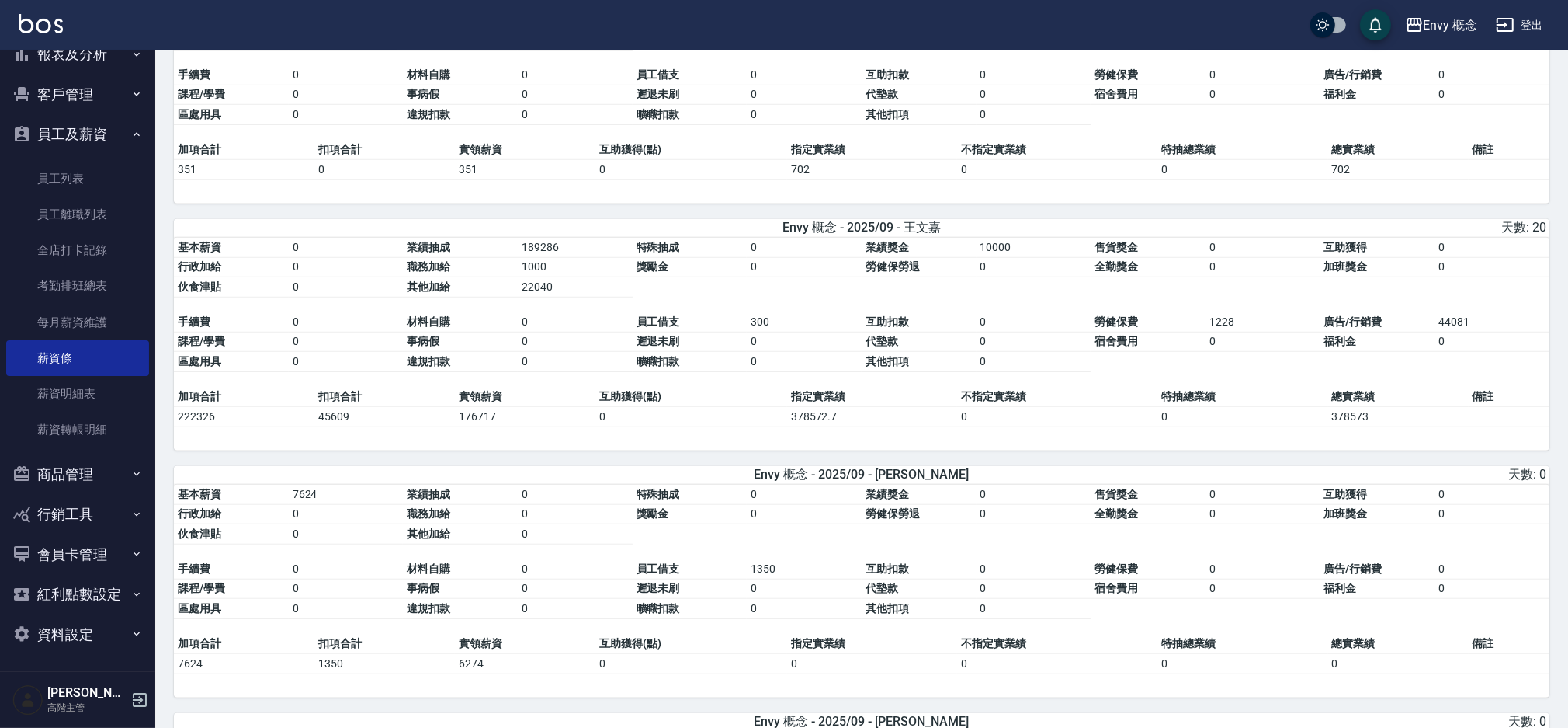
click at [225, 484] on div "Envy 概念 - 2025/09 - [PERSON_NAME]云 天數: 0" at bounding box center [861, 475] width 1376 height 18
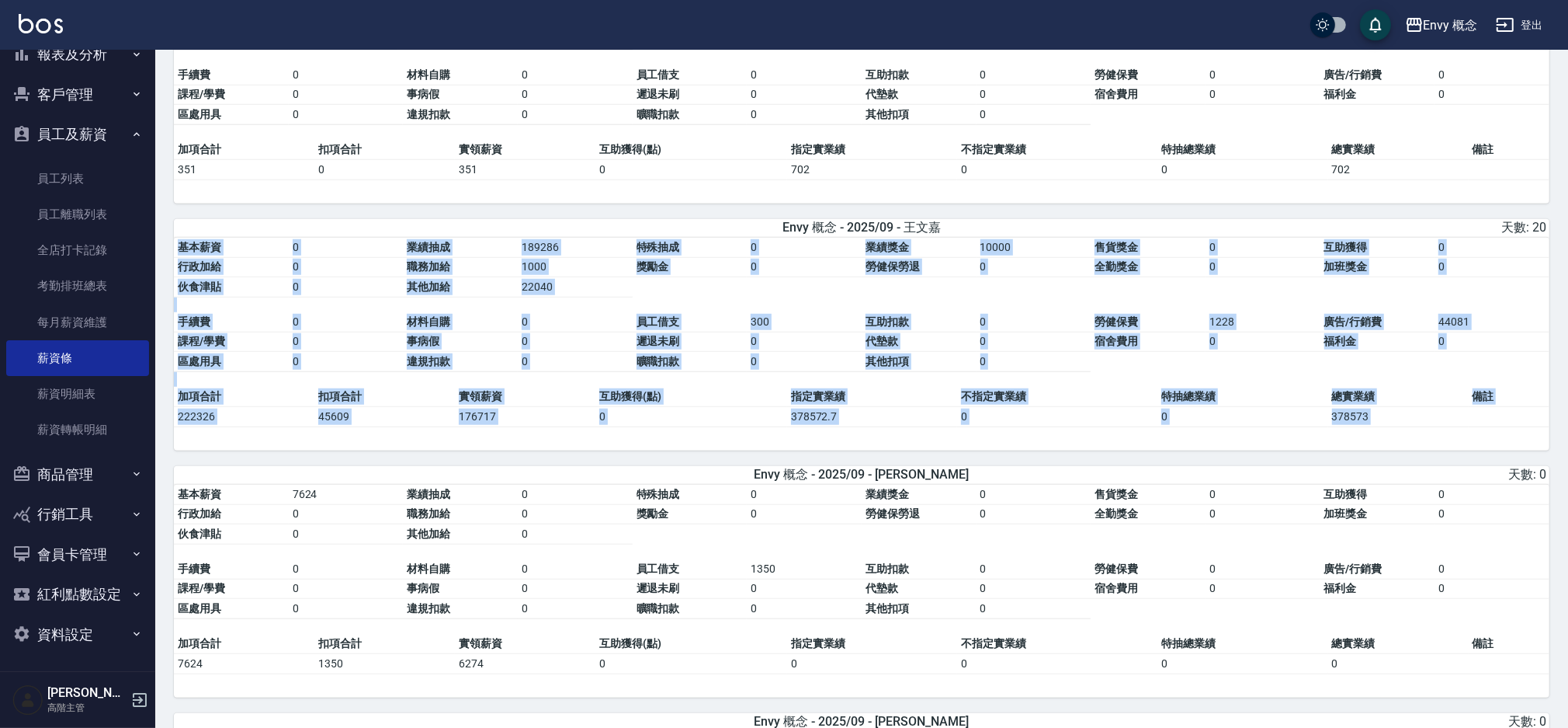
drag, startPoint x: 166, startPoint y: 465, endPoint x: 215, endPoint y: 483, distance: 52.2
click at [213, 483] on div "Envy 概念 2025-09 薪資條 列印時間： [DATE][PHONE_NUMBER]:18 Employee Payslip 薪資條 上個月 本月 2…" at bounding box center [862, 290] width 1412 height 2858
drag, startPoint x: 215, startPoint y: 483, endPoint x: 225, endPoint y: 488, distance: 11.2
click at [215, 484] on div "Envy 概念 - 2025/09 - [PERSON_NAME]云 天數: 0" at bounding box center [861, 475] width 1376 height 18
click at [225, 484] on div "Envy 概念 - 2025/09 - [PERSON_NAME]云 天數: 0" at bounding box center [861, 475] width 1376 height 18
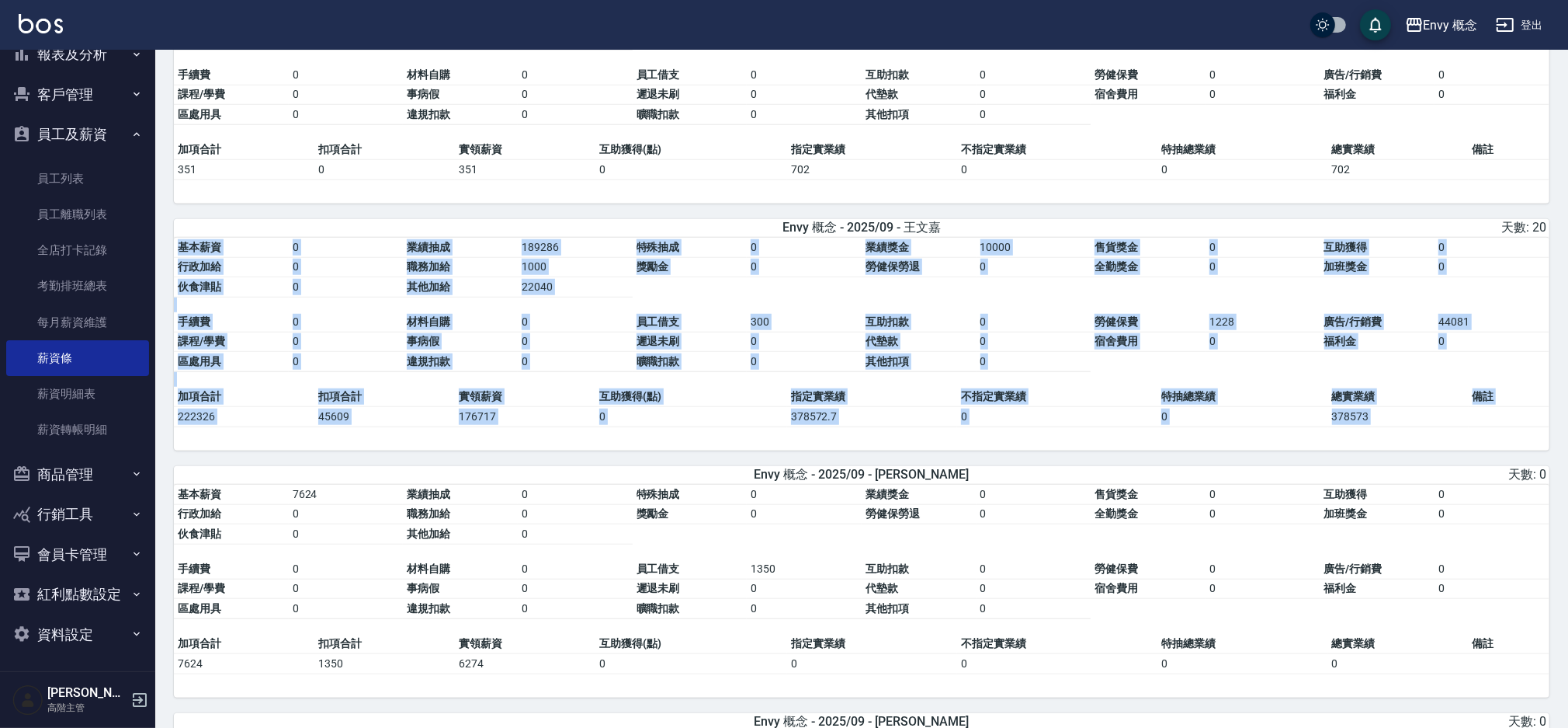
click at [225, 484] on div "Envy 概念 - 2025/09 - [PERSON_NAME]云 天數: 0" at bounding box center [861, 475] width 1376 height 18
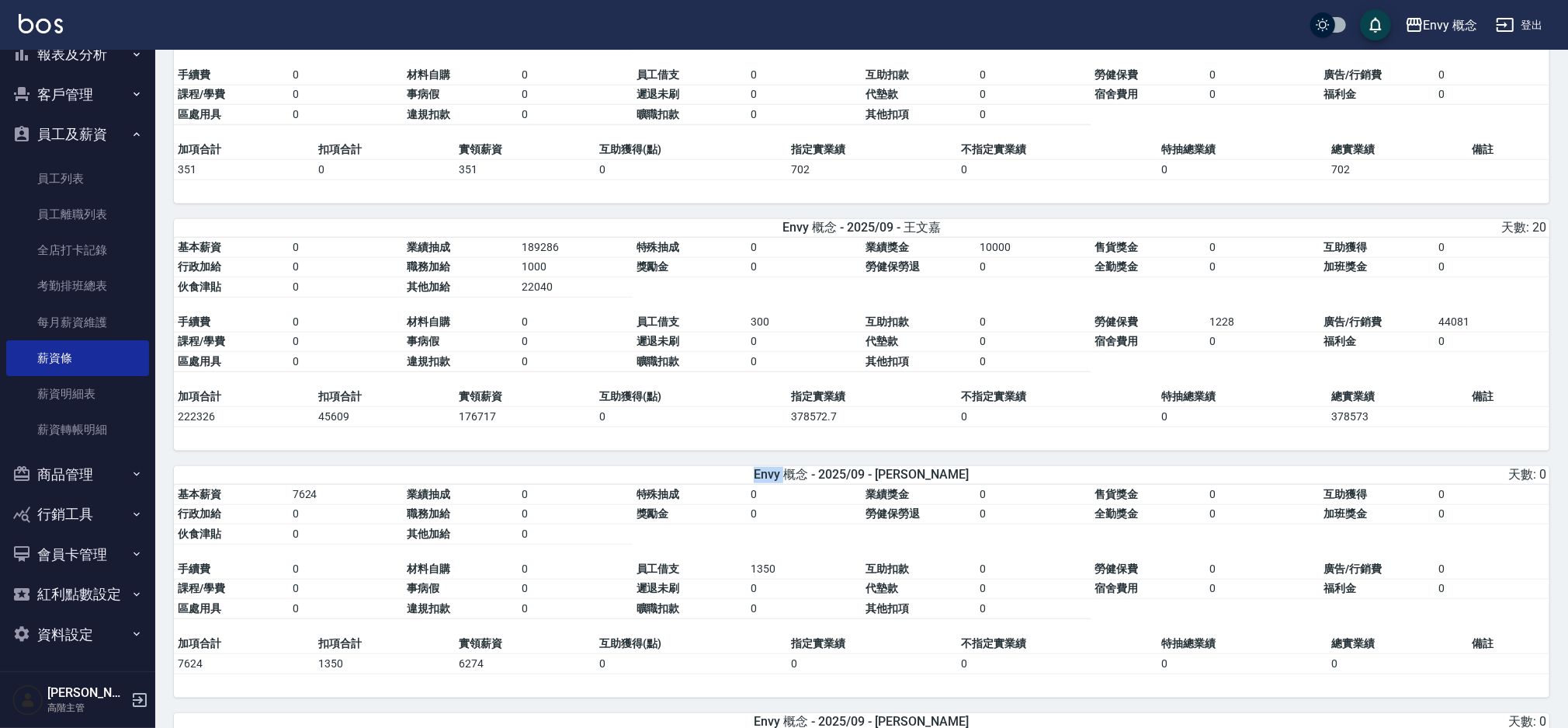
click at [227, 484] on div "Envy 概念 - 2025/09 - [PERSON_NAME]云 天數: 0" at bounding box center [861, 475] width 1376 height 18
click at [542, 326] on td "0" at bounding box center [575, 323] width 115 height 21
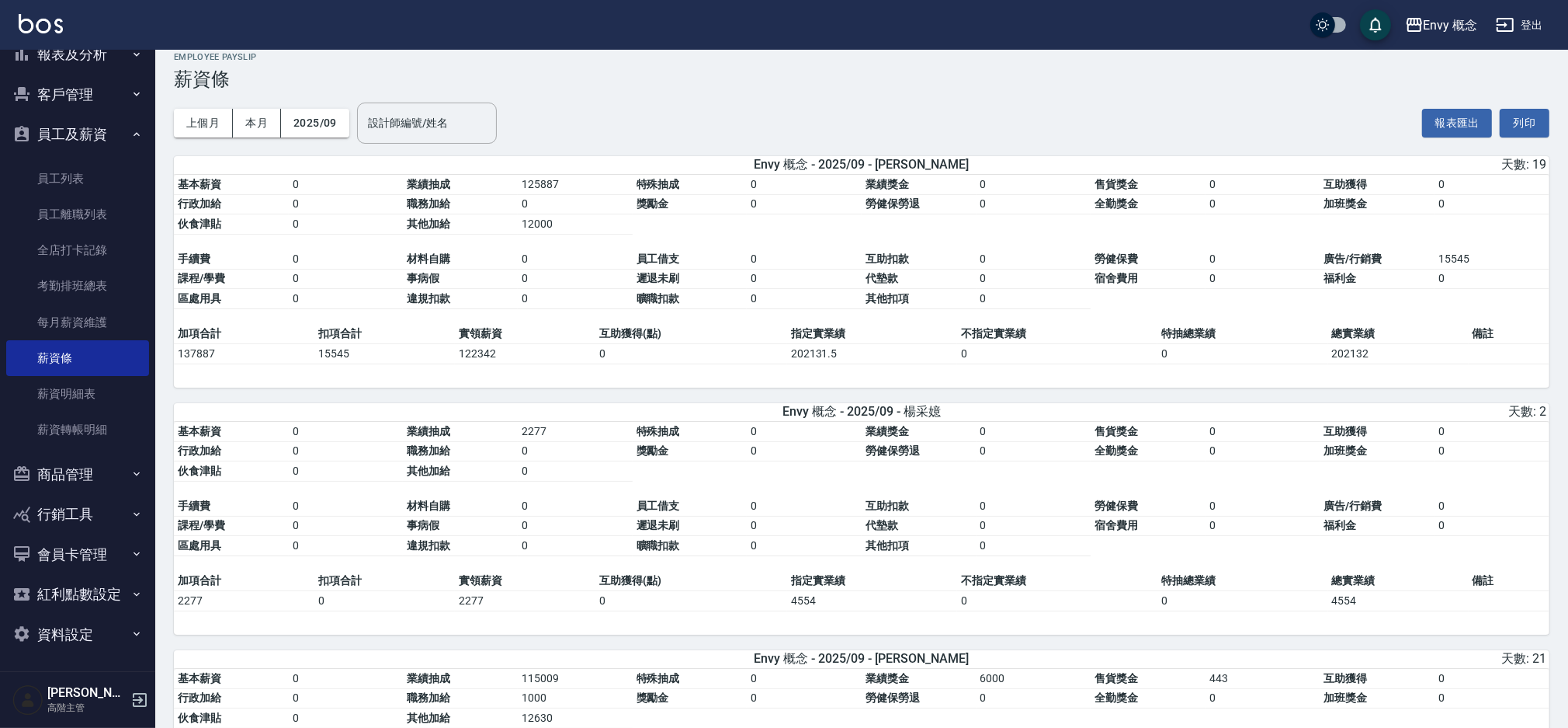
scroll to position [0, 0]
